Goal: Information Seeking & Learning: Learn about a topic

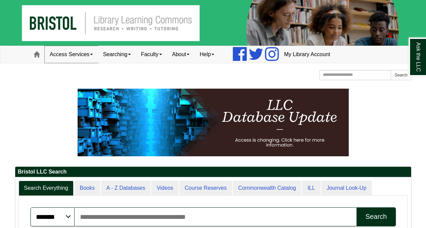
click at [90, 59] on link "Access Services" at bounding box center [71, 54] width 53 height 17
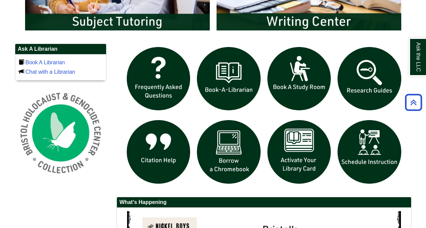
scroll to position [434, 0]
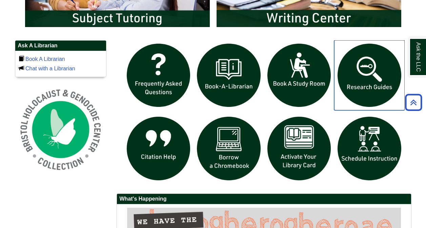
click at [368, 92] on img "slideshow" at bounding box center [369, 75] width 70 height 70
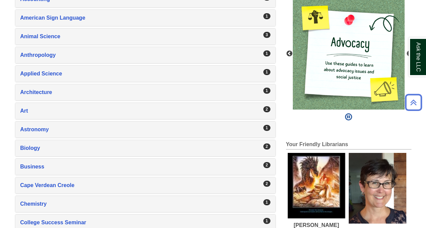
scroll to position [164, 0]
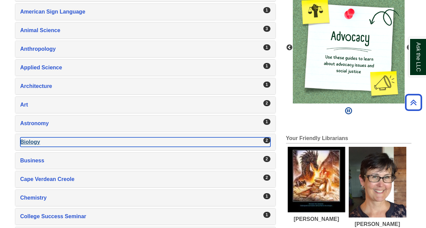
click at [166, 139] on div "Biology , 2 guides" at bounding box center [145, 141] width 250 height 9
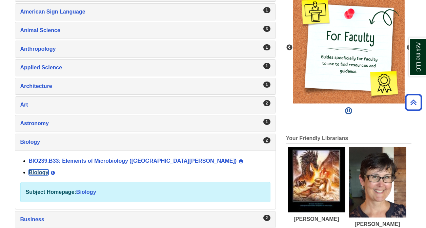
click at [43, 172] on link "Biology" at bounding box center [39, 173] width 20 height 6
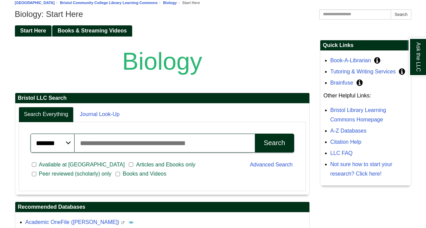
scroll to position [92, 0]
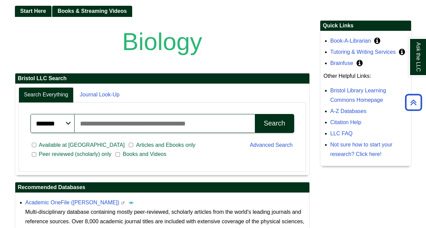
click at [134, 120] on input "Search articles, books, journals & more" at bounding box center [164, 123] width 180 height 19
type input "**********"
click at [255, 114] on button "Search" at bounding box center [274, 123] width 39 height 19
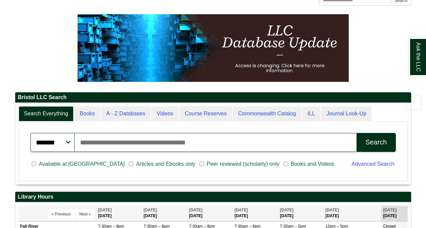
scroll to position [87, 0]
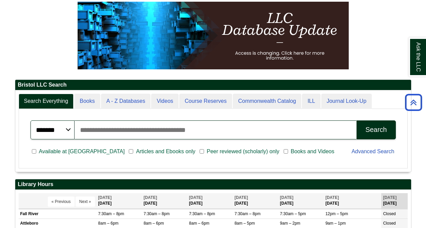
click at [155, 132] on input "Search articles, books, journals & more" at bounding box center [215, 130] width 282 height 19
type input "**********"
click at [371, 127] on div "Search" at bounding box center [375, 130] width 21 height 8
click at [137, 154] on span "Articles and Ebooks only" at bounding box center [165, 152] width 65 height 8
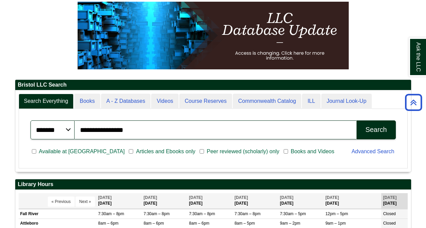
click at [133, 153] on span "Articles and Ebooks only" at bounding box center [165, 152] width 65 height 8
click at [369, 130] on div "Search" at bounding box center [375, 130] width 21 height 8
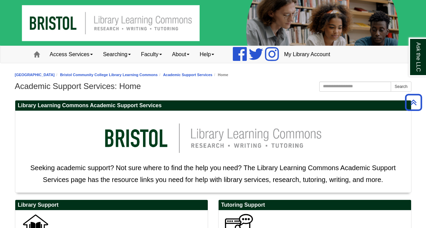
scroll to position [200, 0]
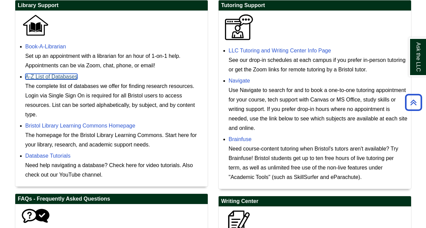
click at [73, 79] on link "A-Z List of Databases" at bounding box center [51, 77] width 52 height 6
